Goal: Task Accomplishment & Management: Use online tool/utility

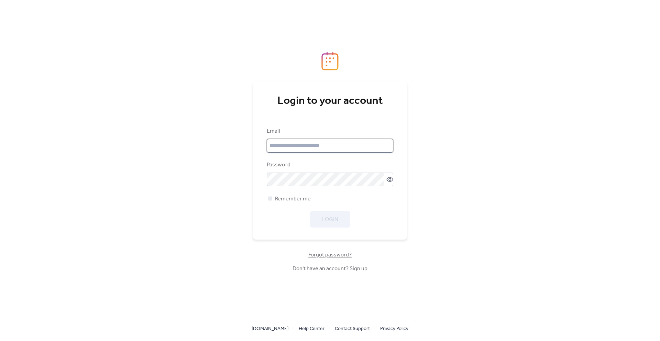
click at [279, 143] on input "email" at bounding box center [330, 146] width 126 height 14
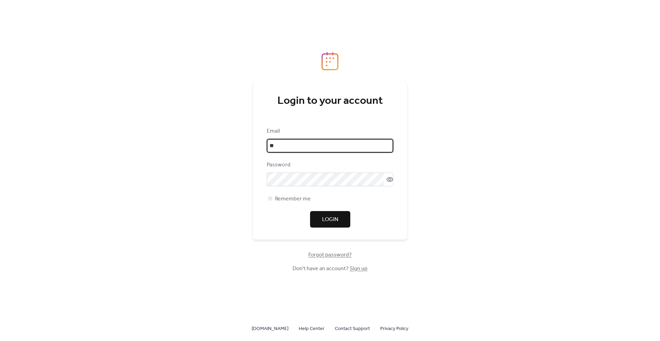
type input "**********"
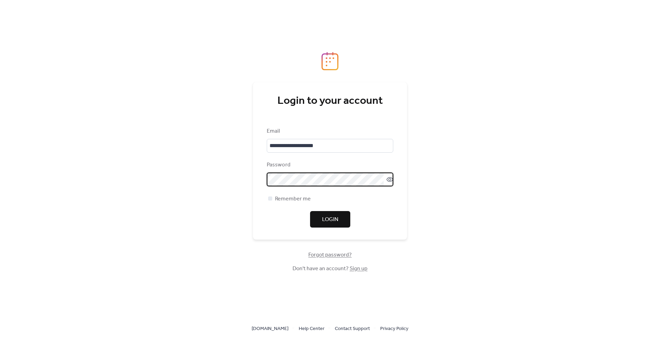
click at [331, 216] on span "Login" at bounding box center [330, 219] width 16 height 8
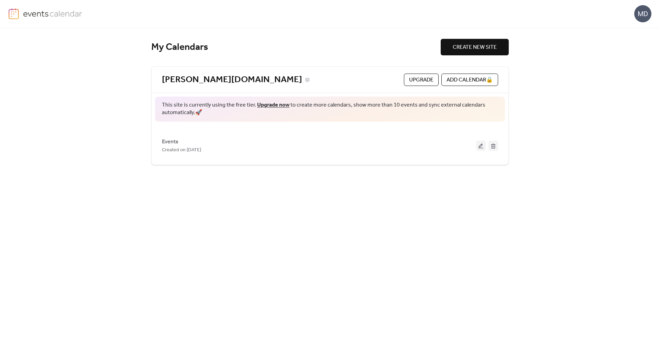
click at [211, 77] on link "[PERSON_NAME][DOMAIN_NAME]" at bounding box center [232, 79] width 140 height 11
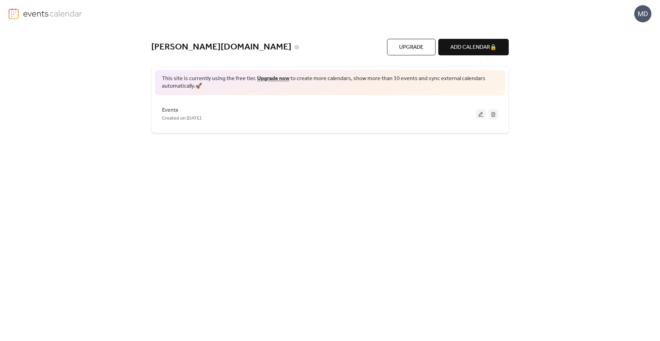
click at [199, 49] on link "[PERSON_NAME][DOMAIN_NAME]" at bounding box center [221, 47] width 140 height 11
click at [41, 13] on img at bounding box center [52, 13] width 59 height 10
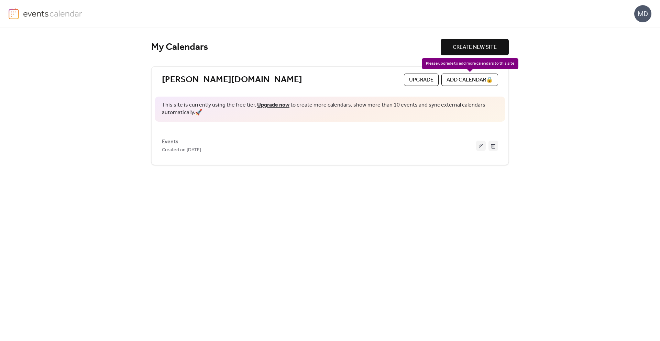
click at [456, 82] on div "ADD CALENDAR 🔒" at bounding box center [469, 80] width 57 height 12
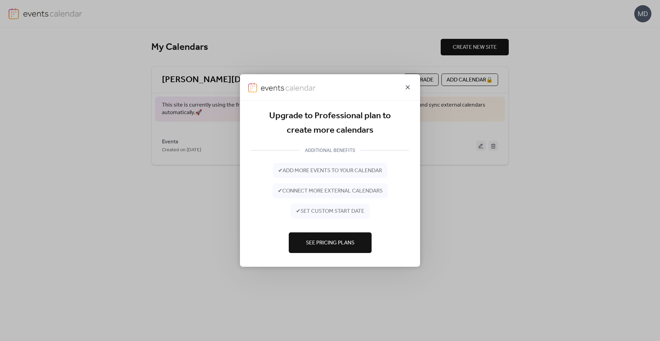
click at [405, 89] on icon at bounding box center [407, 87] width 8 height 8
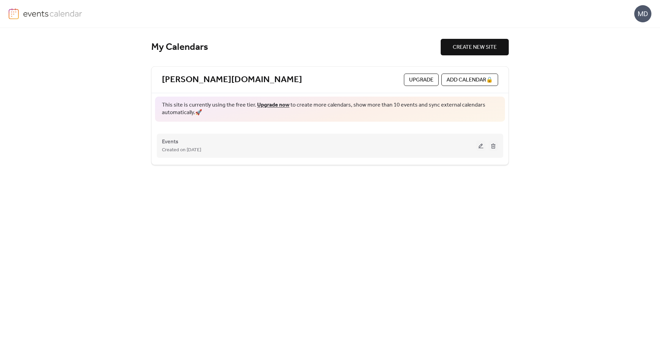
click at [179, 156] on div "Events Created on [DATE]" at bounding box center [330, 145] width 336 height 27
click at [480, 145] on button at bounding box center [481, 146] width 10 height 10
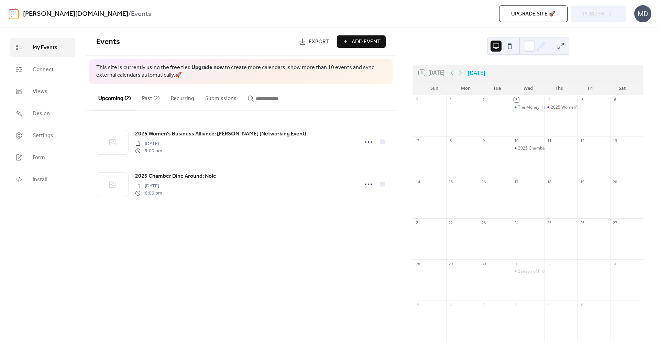
click at [154, 98] on button "Past (2)" at bounding box center [150, 96] width 29 height 25
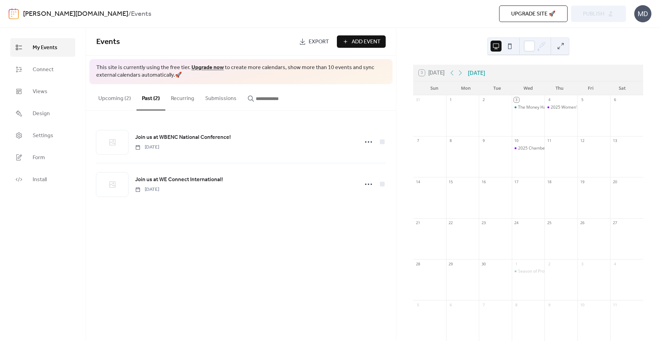
click at [118, 97] on button "Upcoming (2)" at bounding box center [115, 96] width 44 height 25
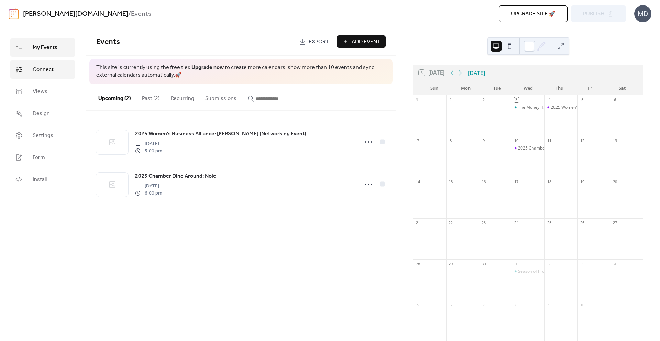
click at [38, 71] on span "Connect" at bounding box center [43, 70] width 21 height 8
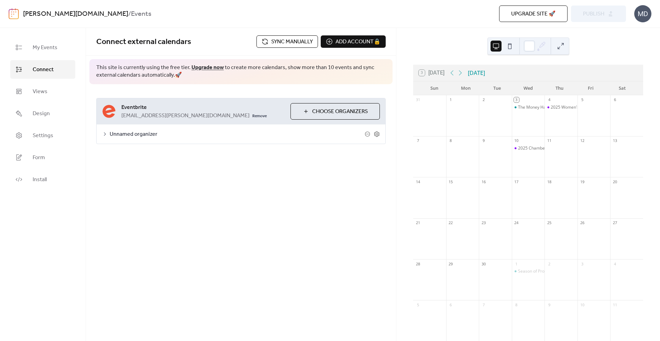
click at [280, 40] on span "Sync manually" at bounding box center [292, 42] width 42 height 8
click at [594, 10] on span "Publish" at bounding box center [593, 14] width 21 height 8
